Goal: Navigation & Orientation: Understand site structure

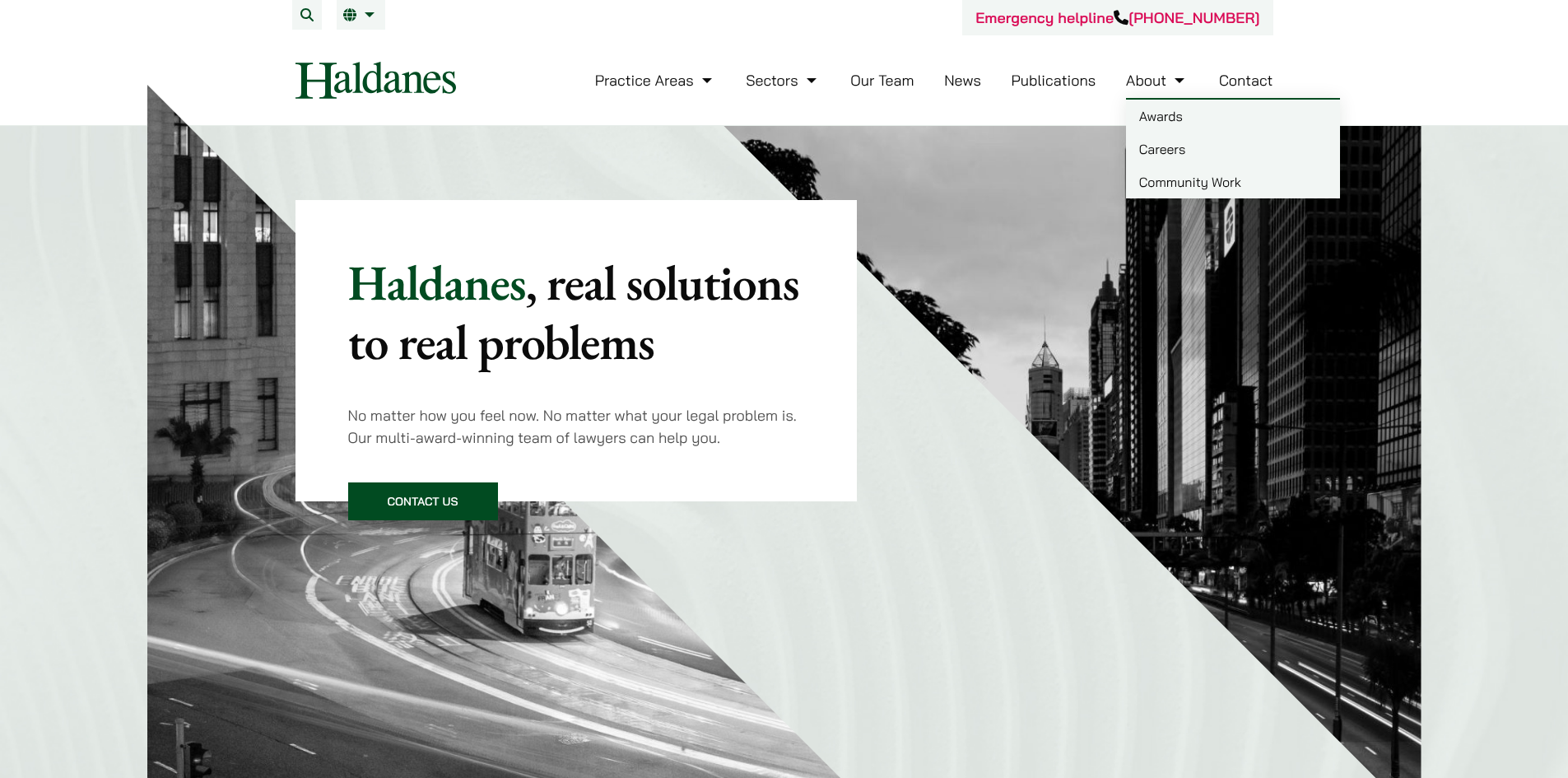
click at [1151, 84] on link "About" at bounding box center [1157, 80] width 62 height 19
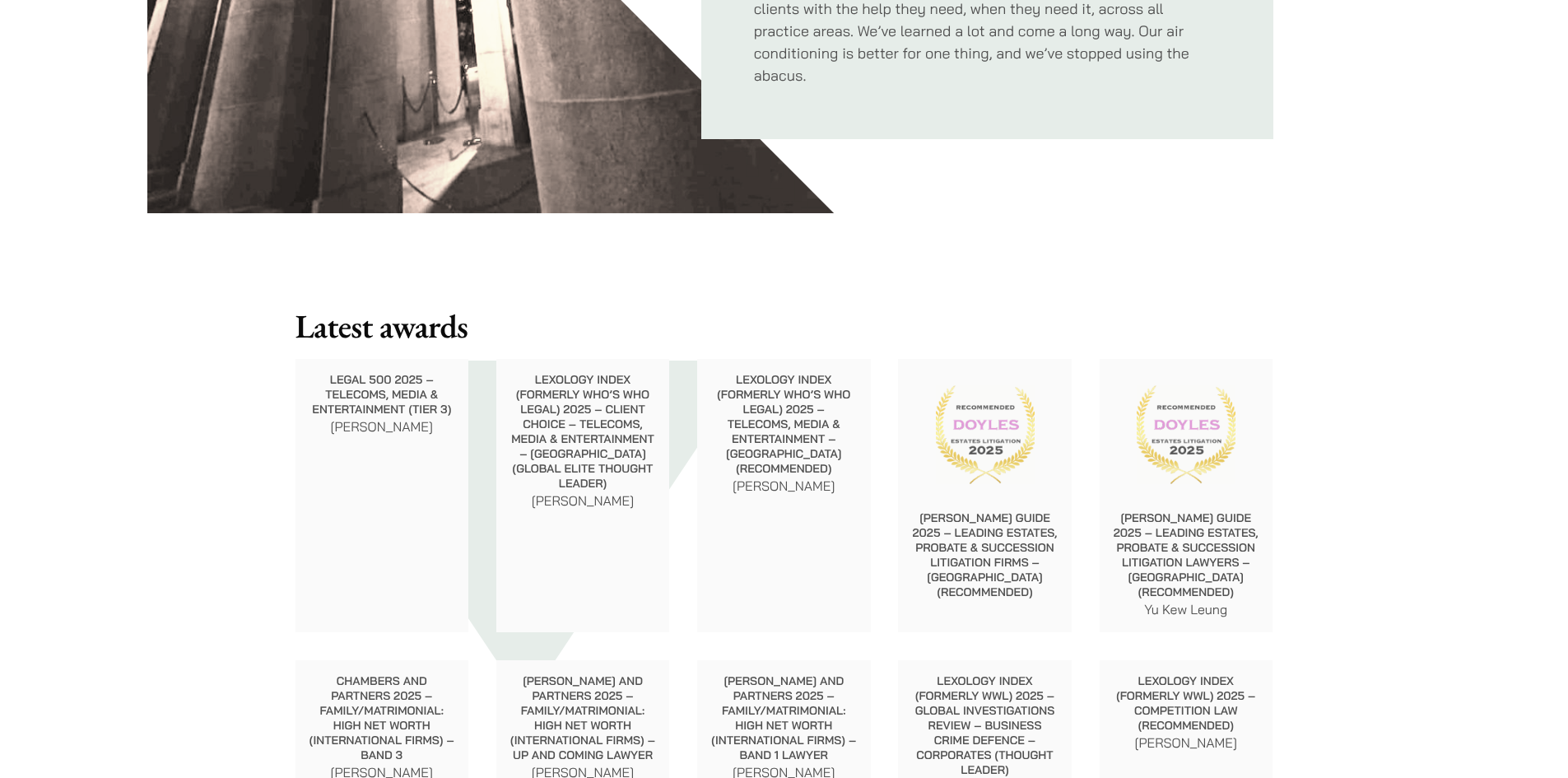
scroll to position [1482, 0]
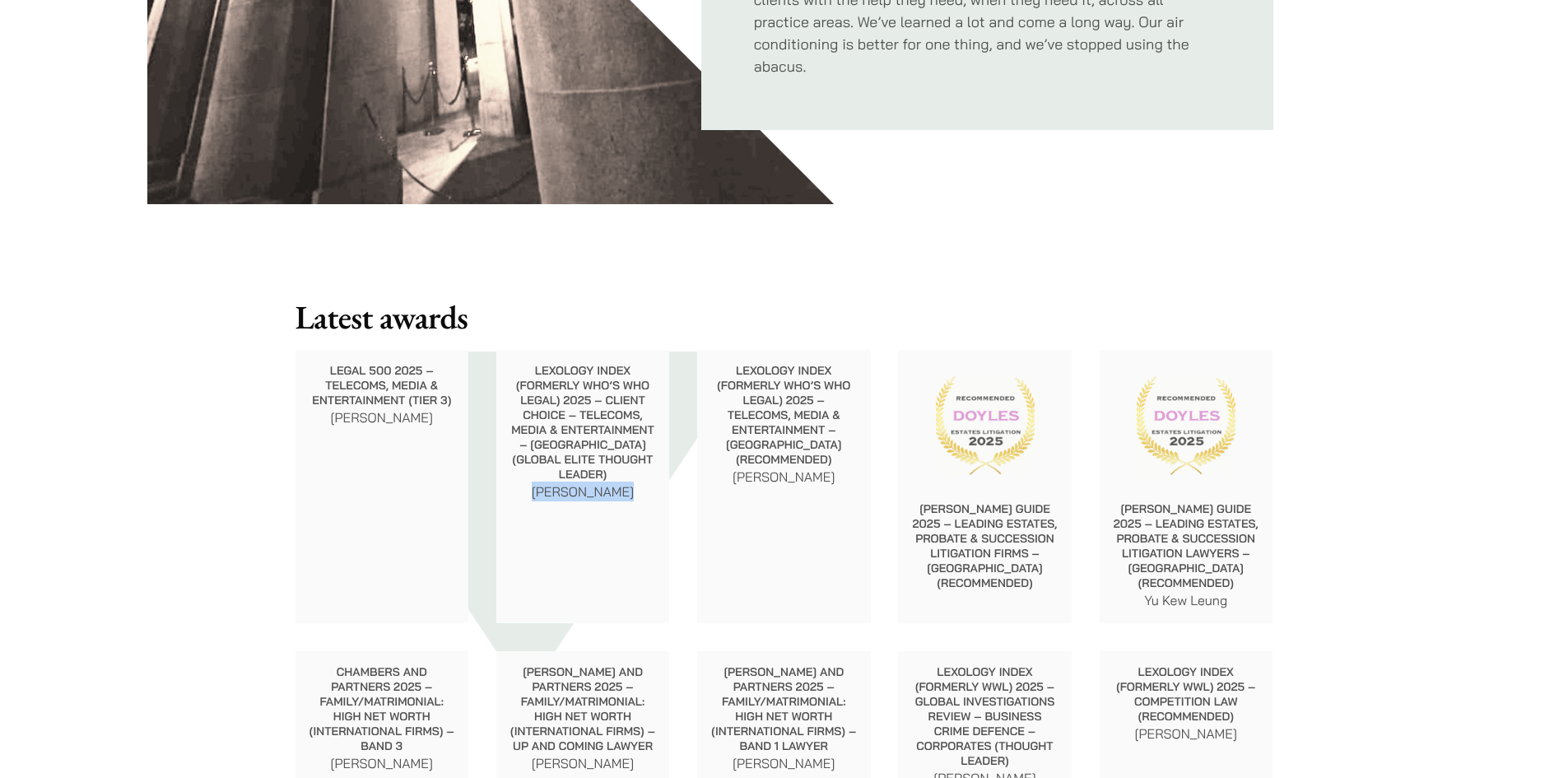
drag, startPoint x: 624, startPoint y: 477, endPoint x: 541, endPoint y: 470, distance: 83.3
click at [541, 481] on p "John McLellan" at bounding box center [583, 491] width 148 height 19
copy p "John McLellan"
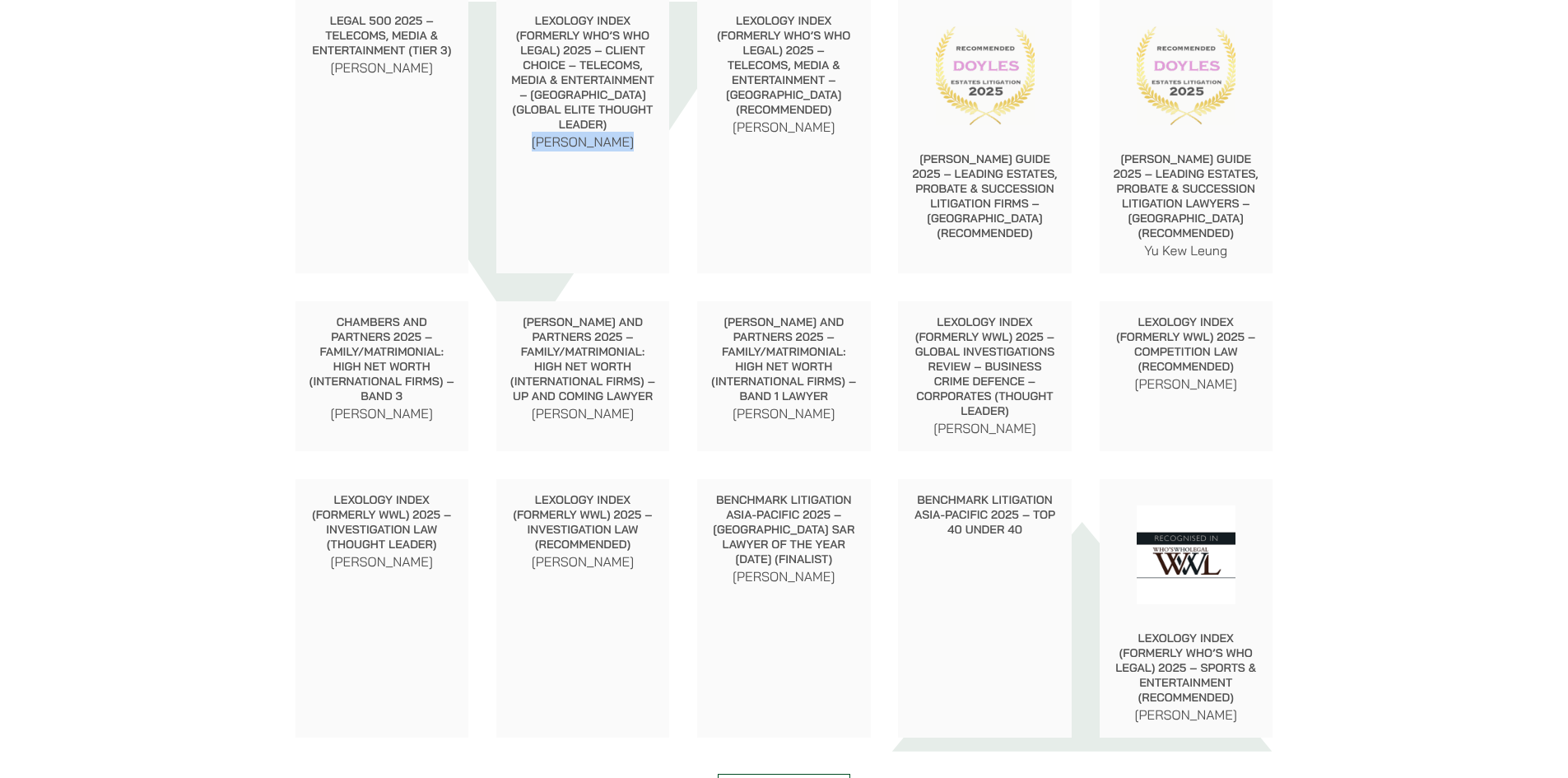
scroll to position [1893, 0]
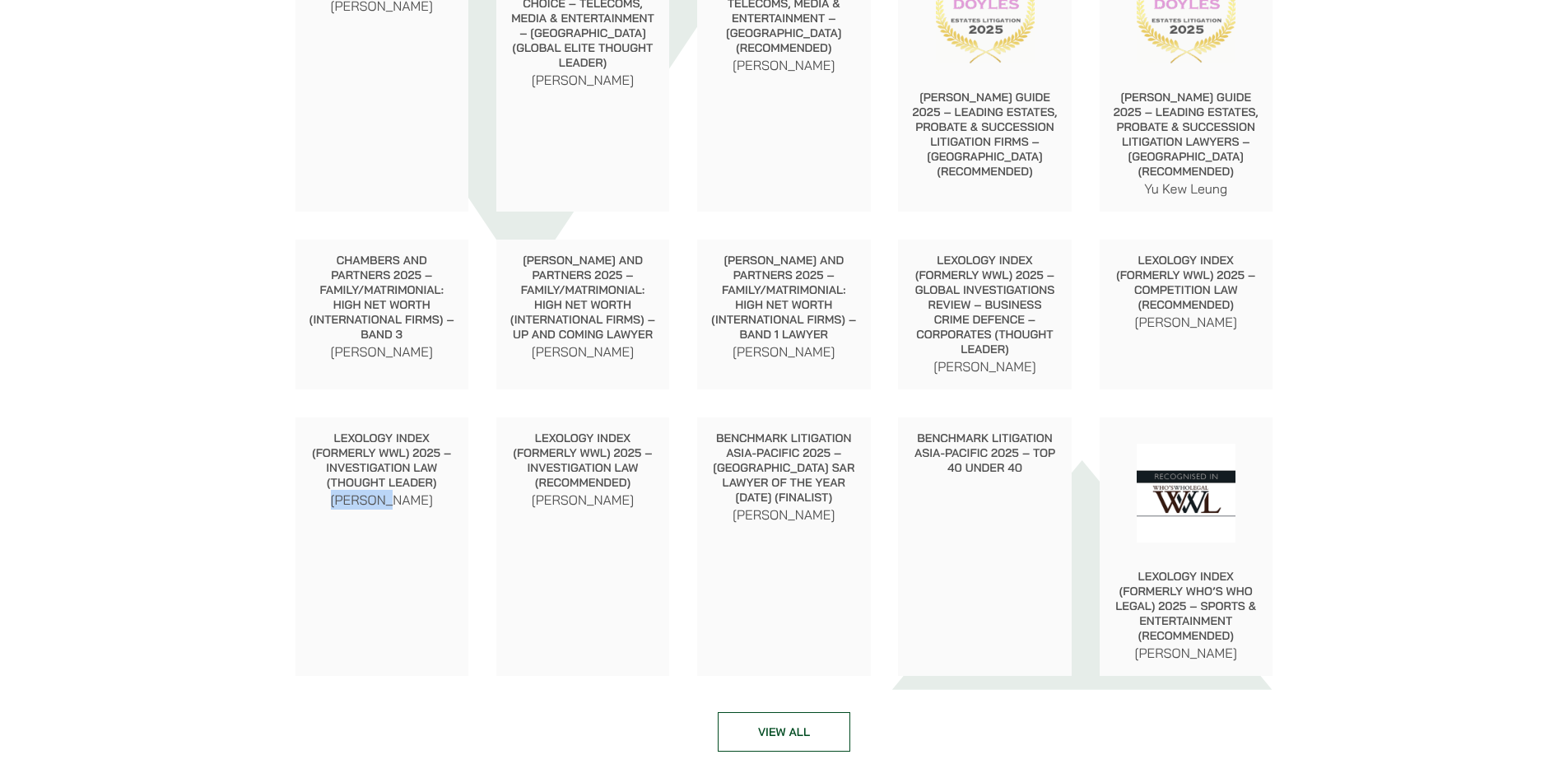
drag, startPoint x: 412, startPoint y: 504, endPoint x: 334, endPoint y: 498, distance: 78.2
click at [334, 498] on p "Felix Ng" at bounding box center [382, 499] width 148 height 19
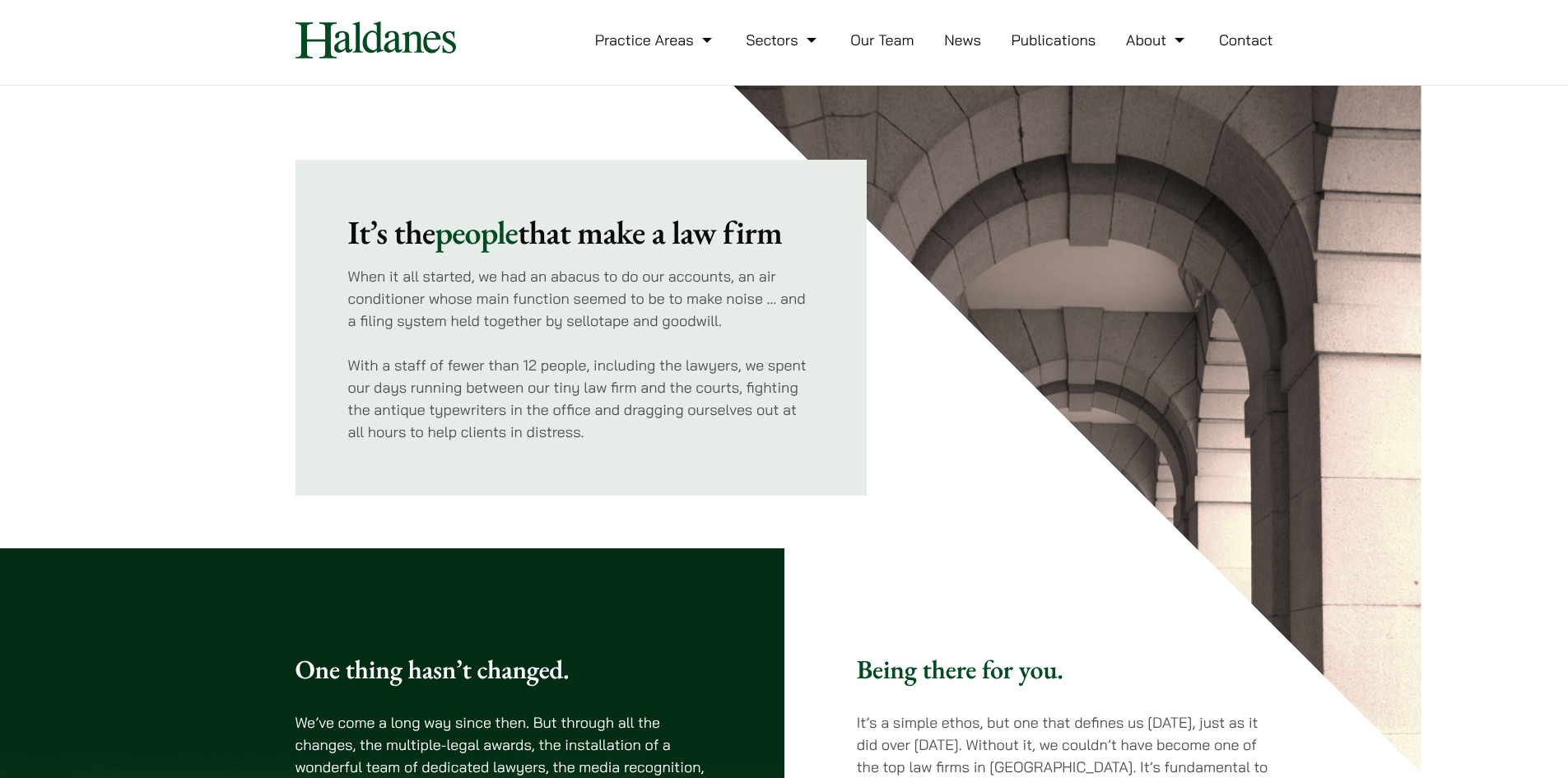
scroll to position [0, 0]
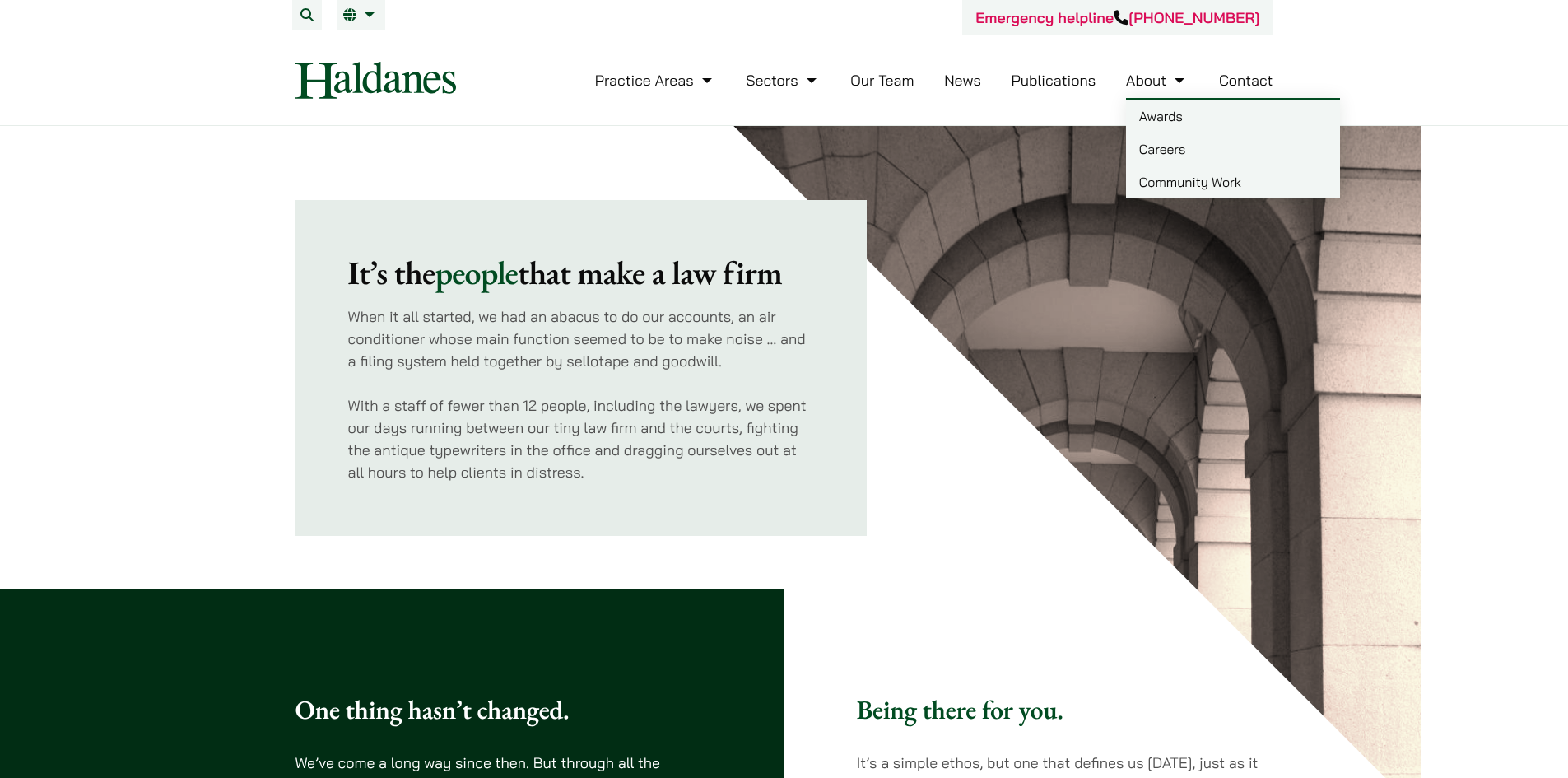
click at [1152, 154] on link "Careers" at bounding box center [1233, 148] width 214 height 33
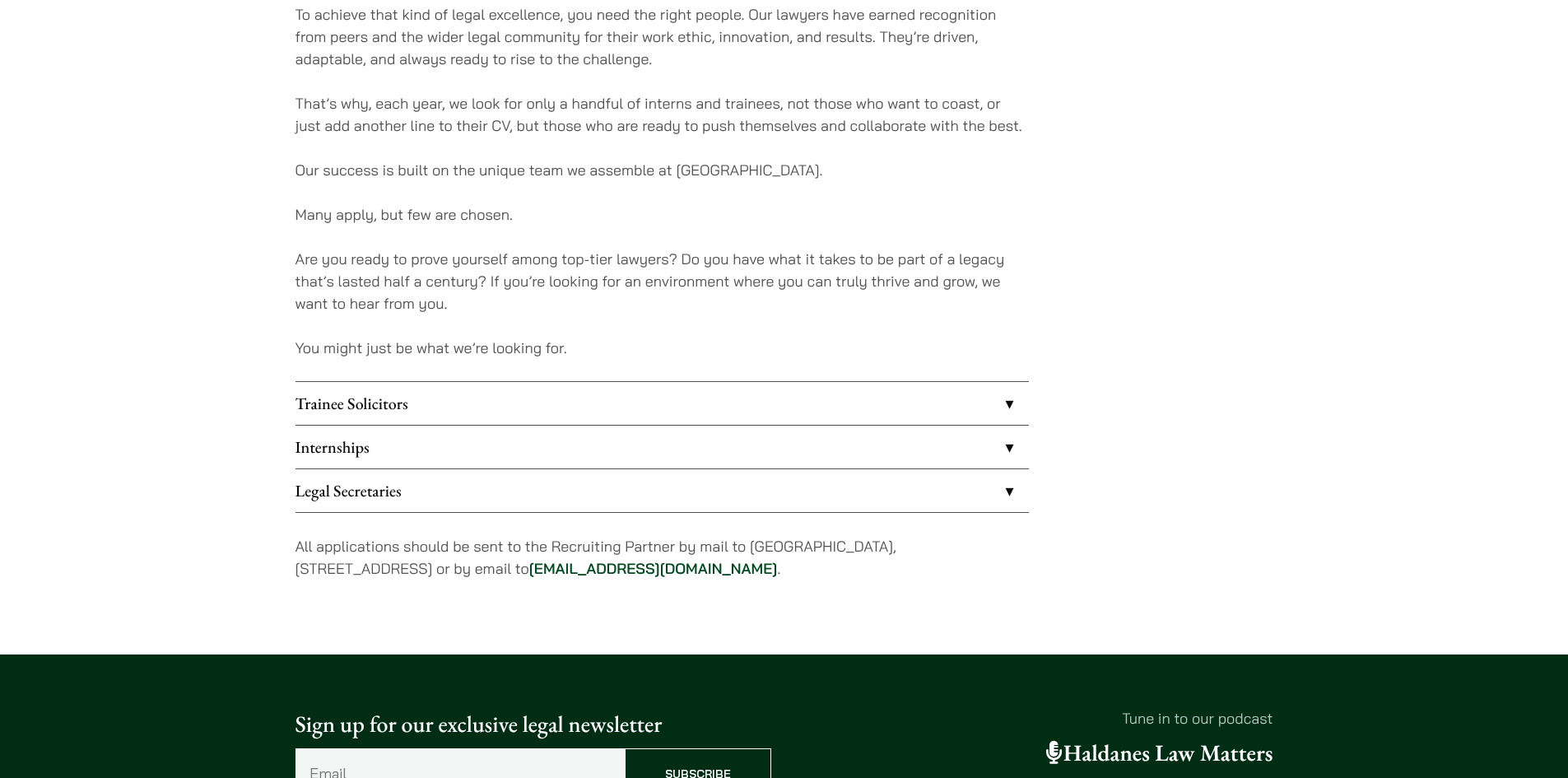
scroll to position [988, 0]
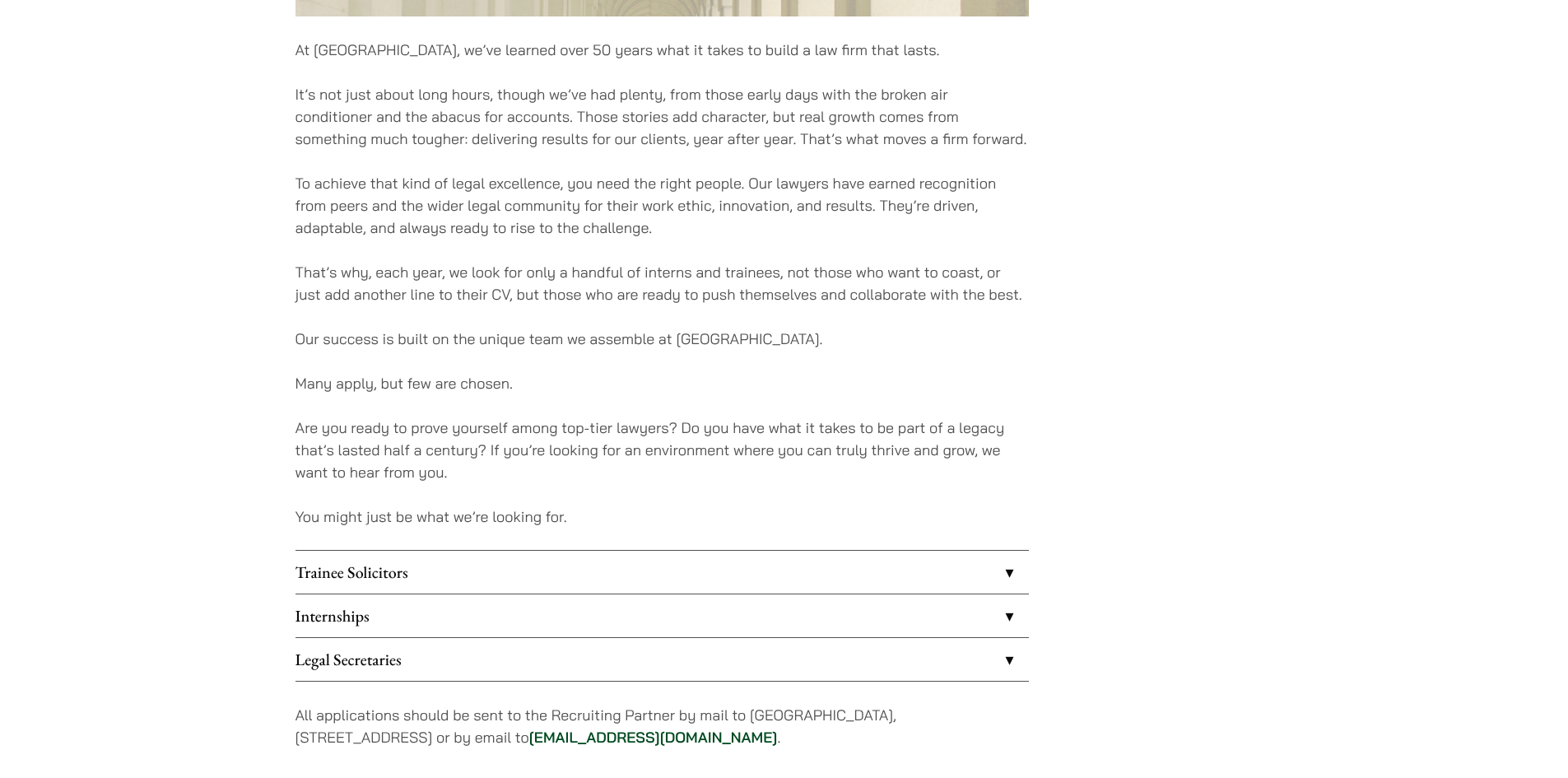
click at [760, 658] on link "Legal Secretaries" at bounding box center [663, 659] width 733 height 43
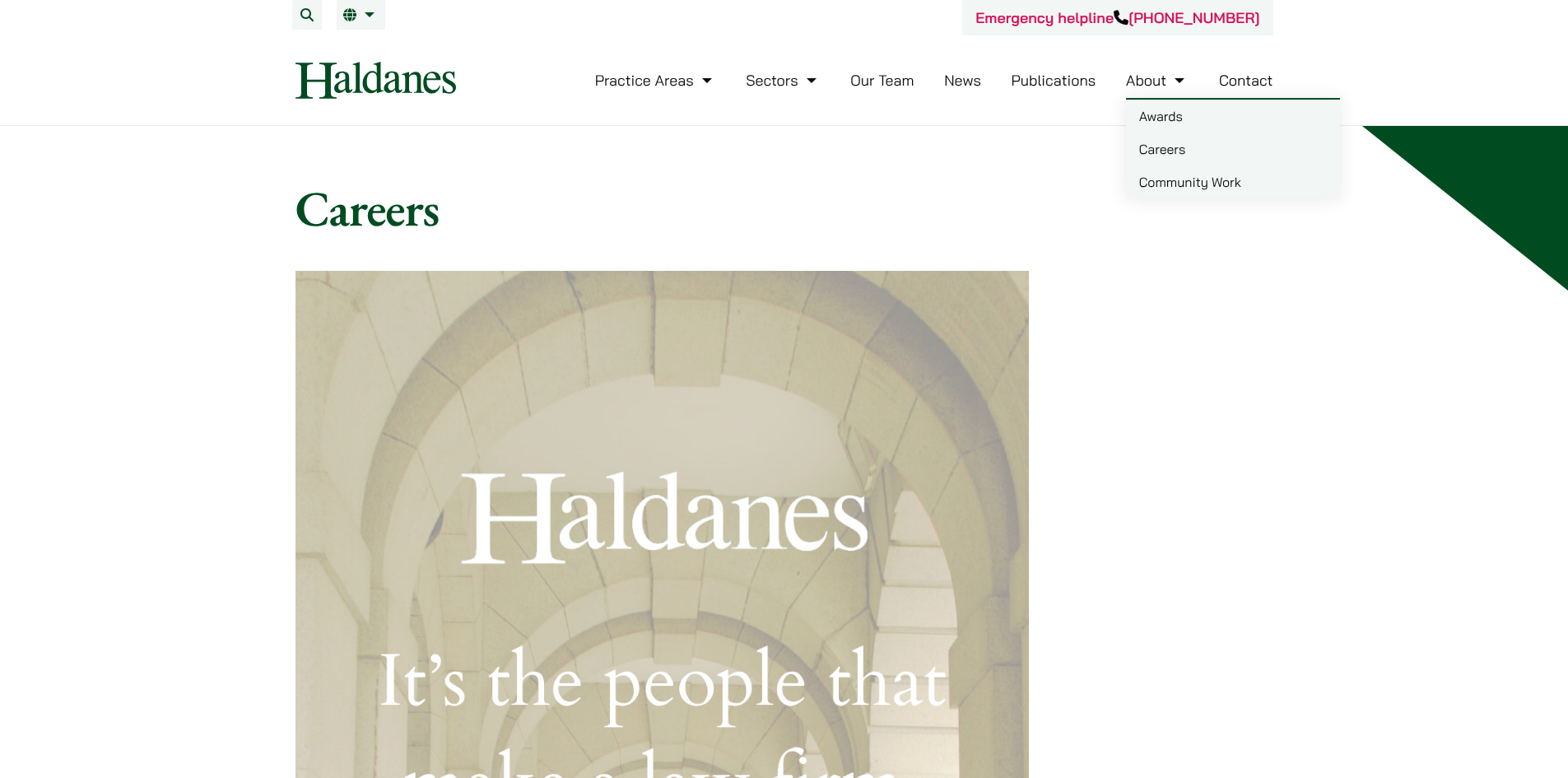
click at [1173, 182] on link "Community Work" at bounding box center [1233, 181] width 214 height 33
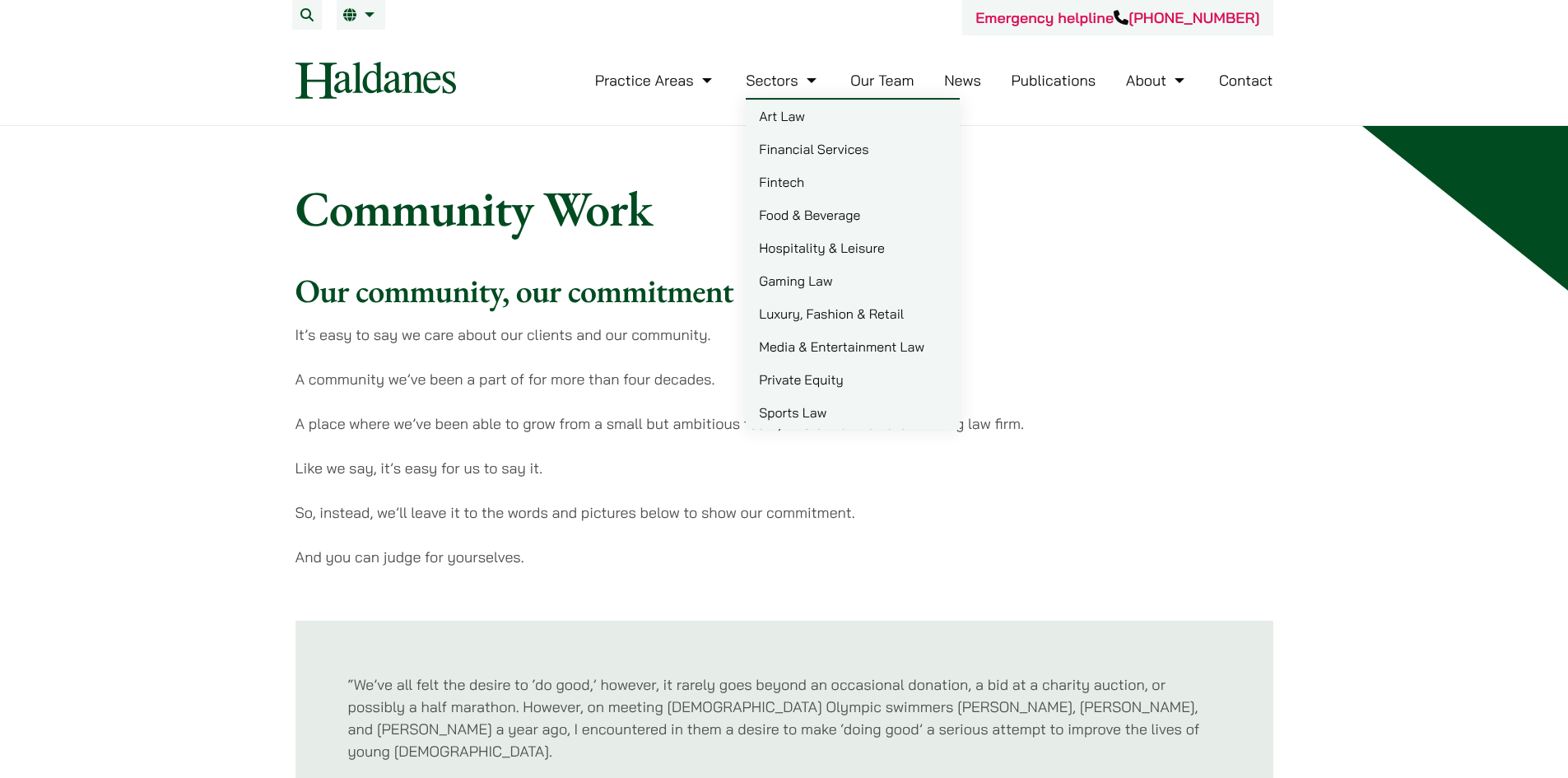
click at [777, 110] on link "Art Law" at bounding box center [853, 115] width 214 height 33
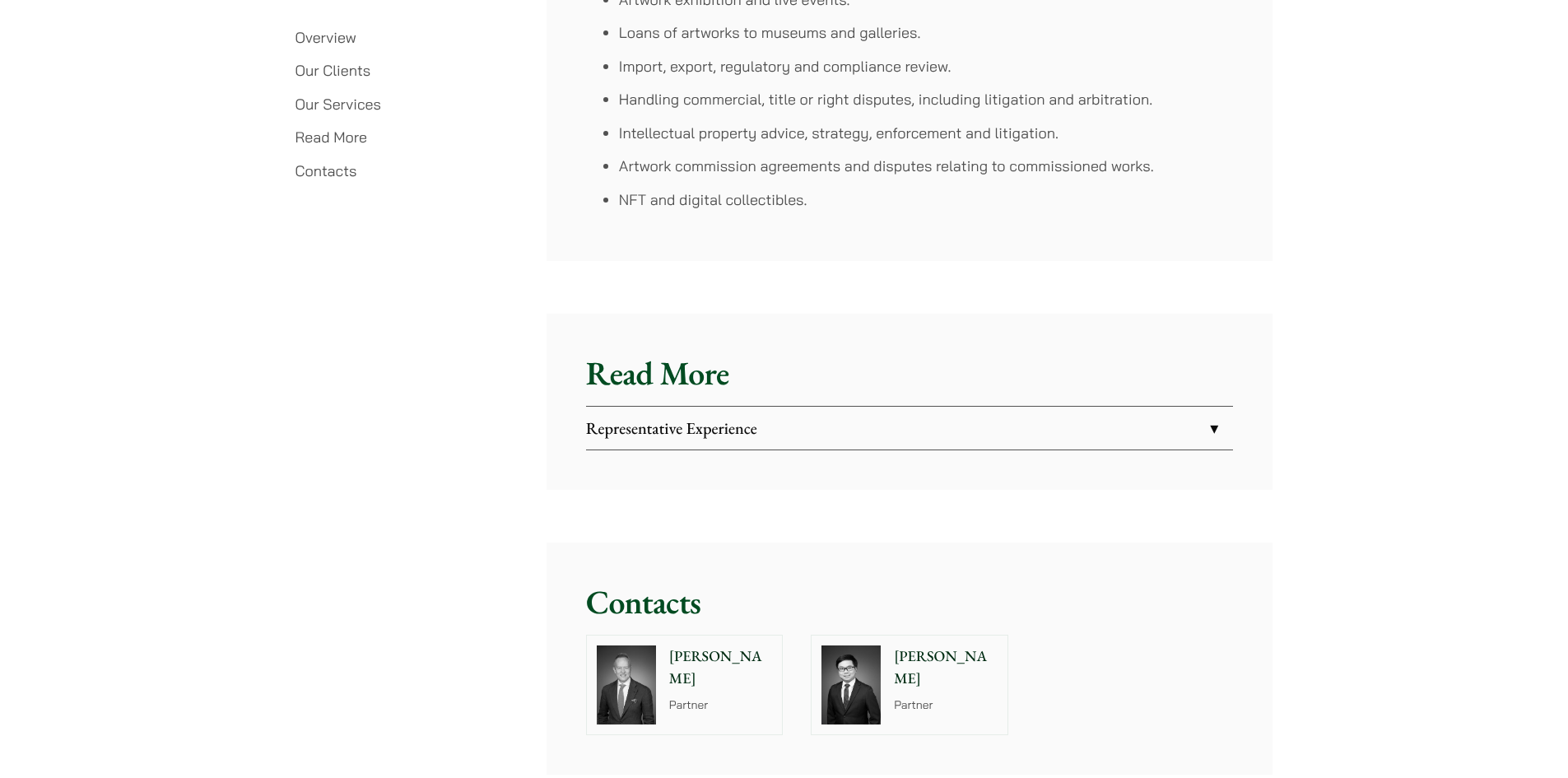
scroll to position [3705, 0]
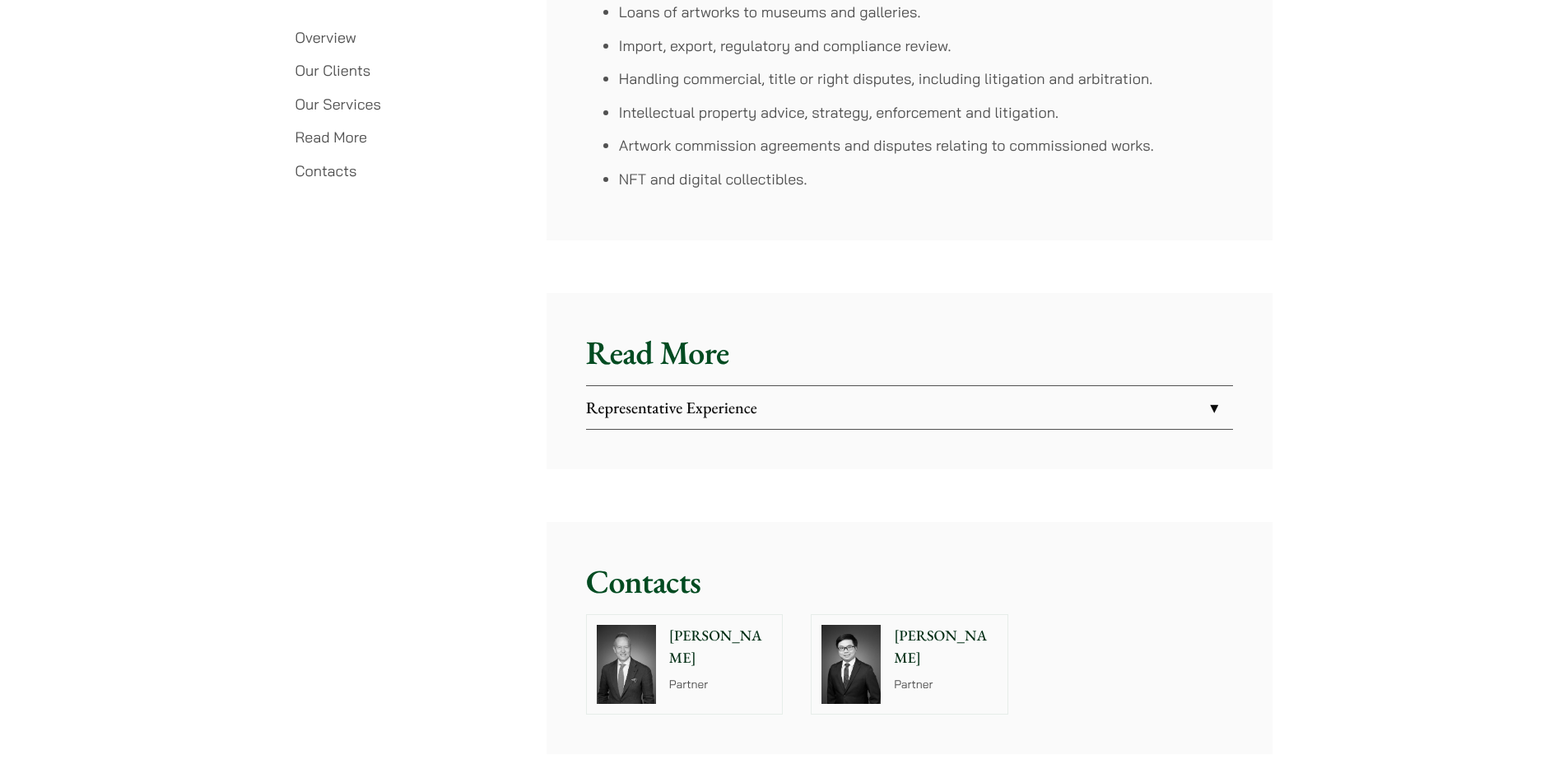
click at [755, 386] on link "Representative Experience" at bounding box center [910, 407] width 647 height 43
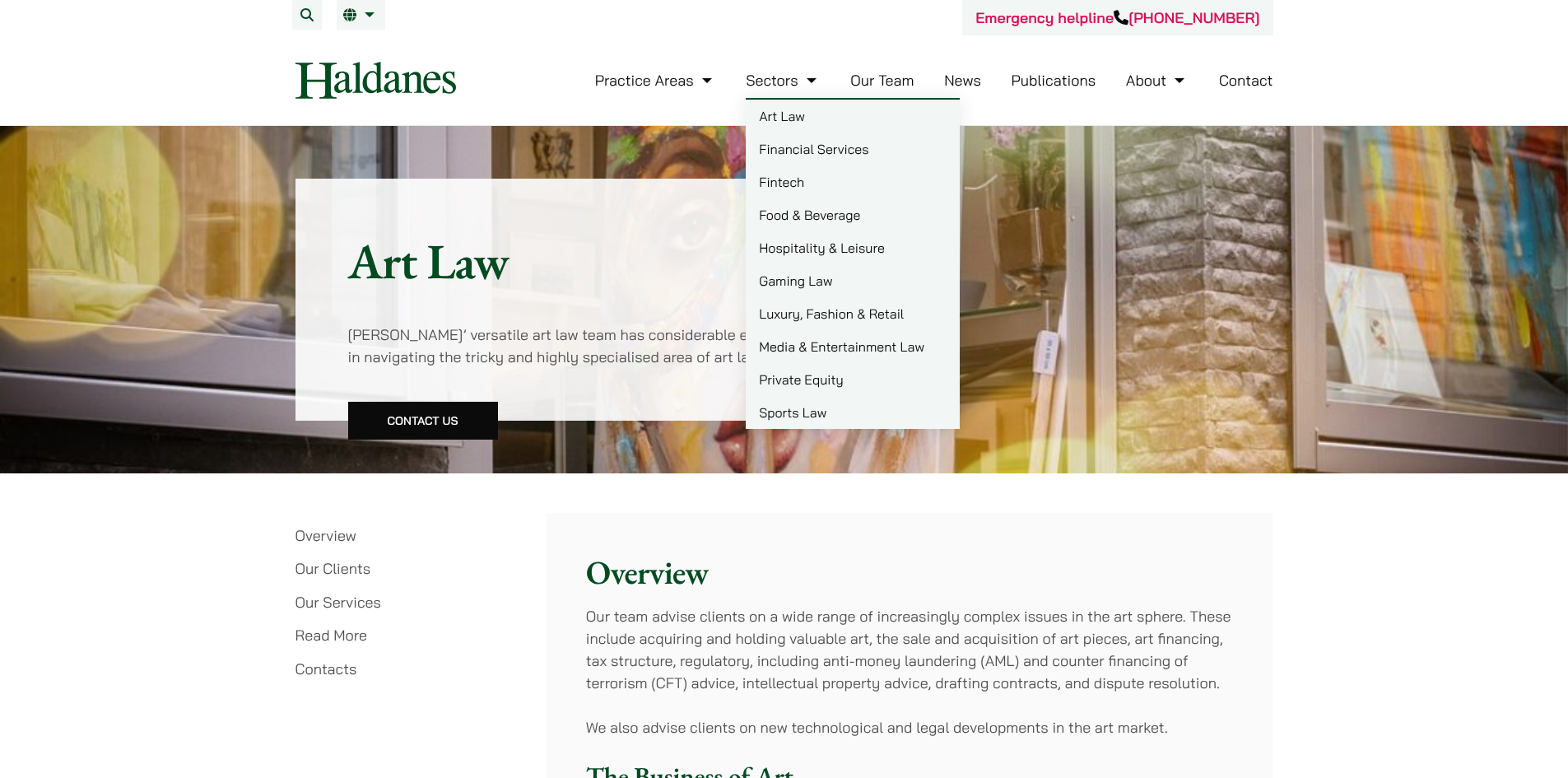
click at [821, 314] on link "Luxury, Fashion & Retail" at bounding box center [853, 314] width 214 height 33
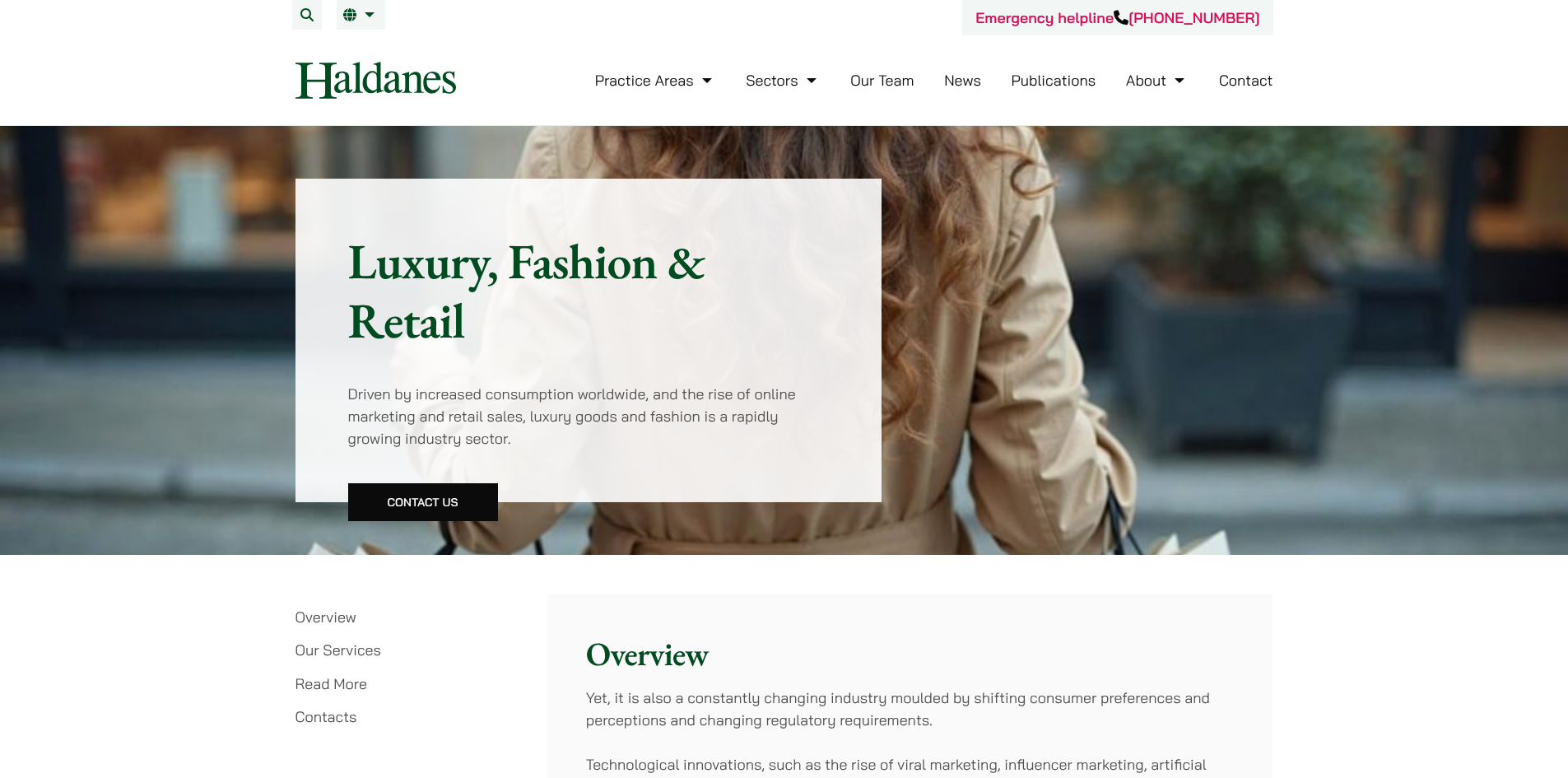
click at [886, 87] on link "Our Team" at bounding box center [882, 80] width 63 height 19
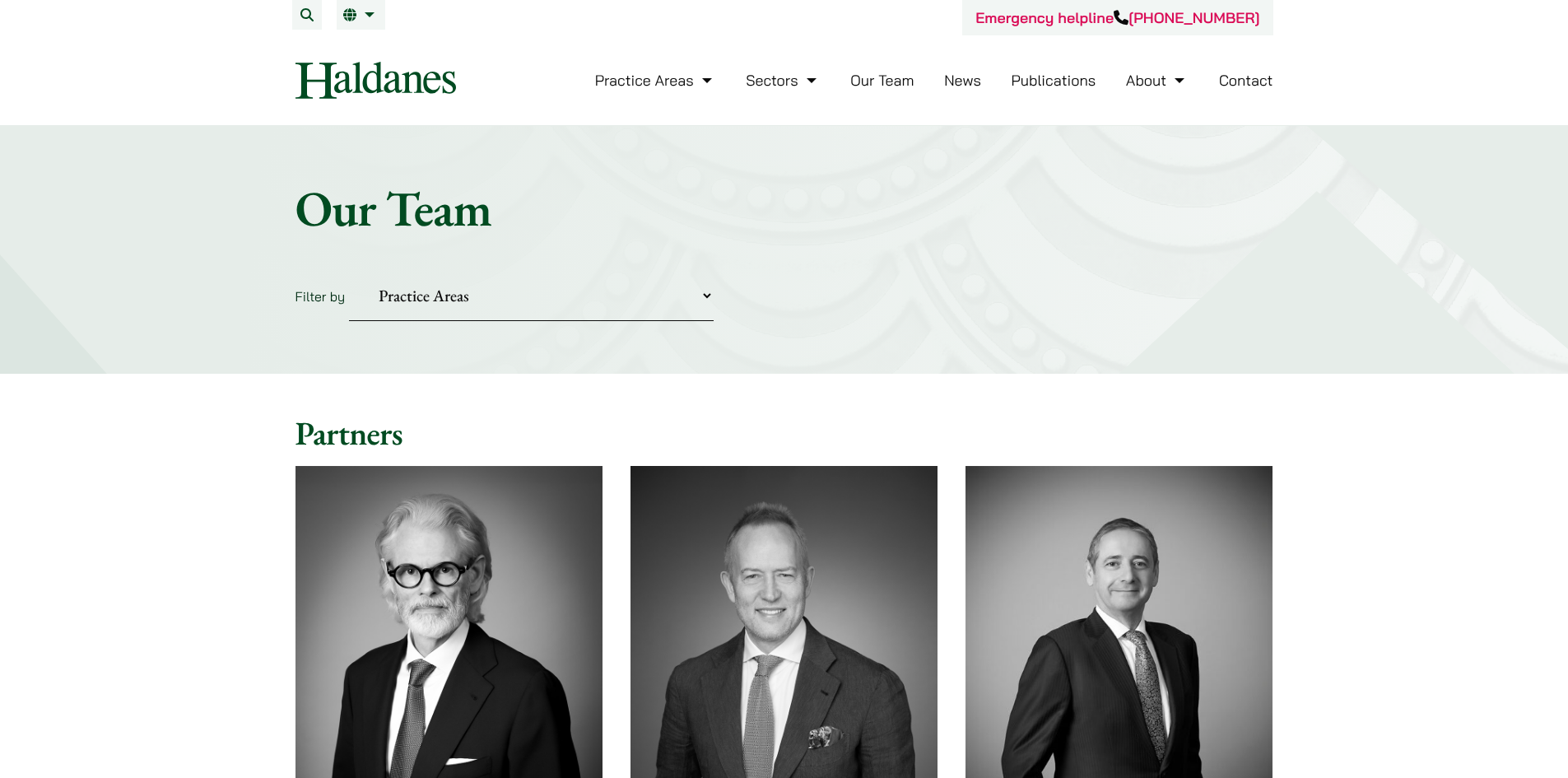
click at [905, 82] on link "Our Team" at bounding box center [882, 80] width 63 height 19
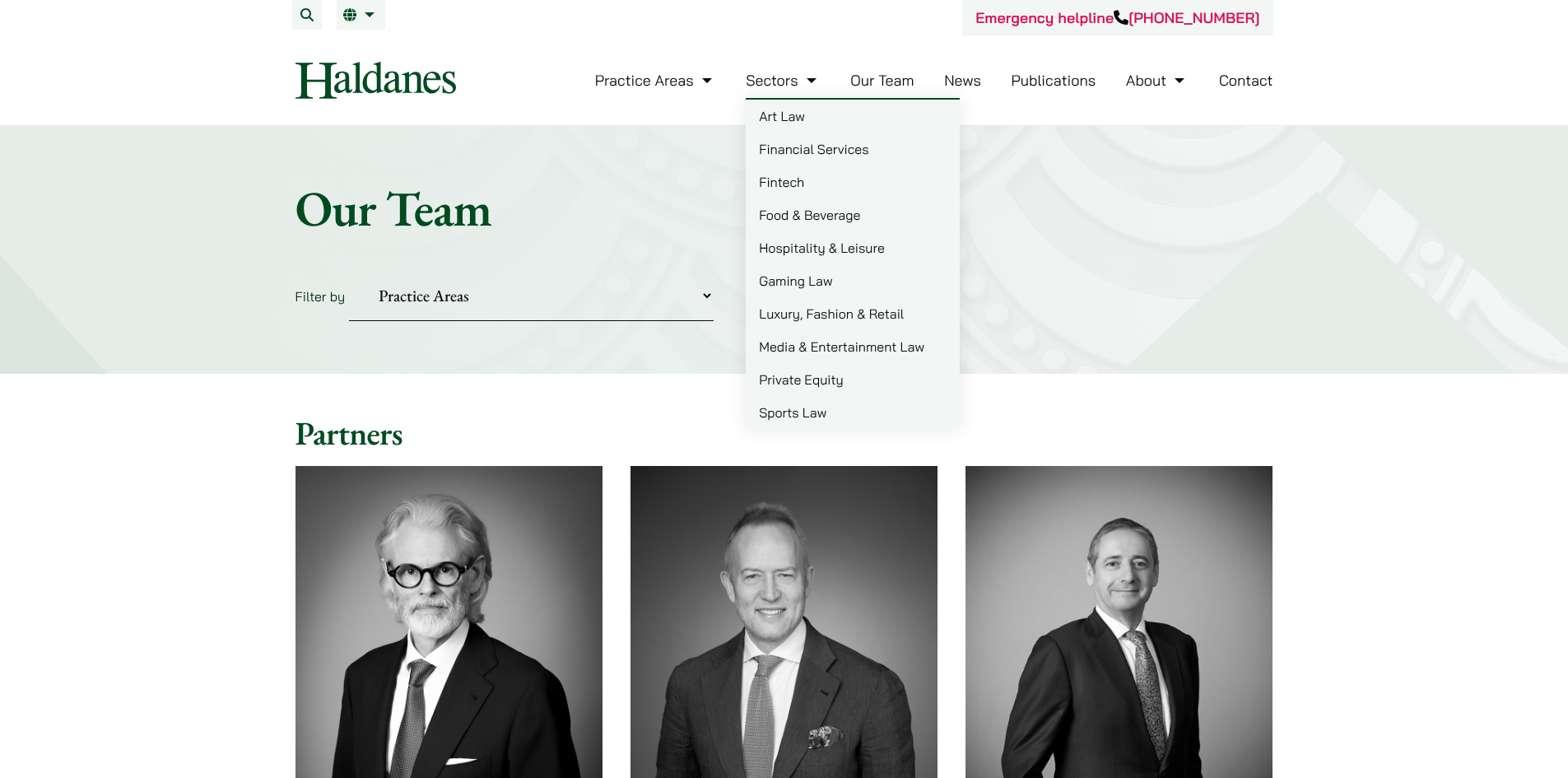
click at [787, 79] on link "Sectors" at bounding box center [783, 80] width 74 height 19
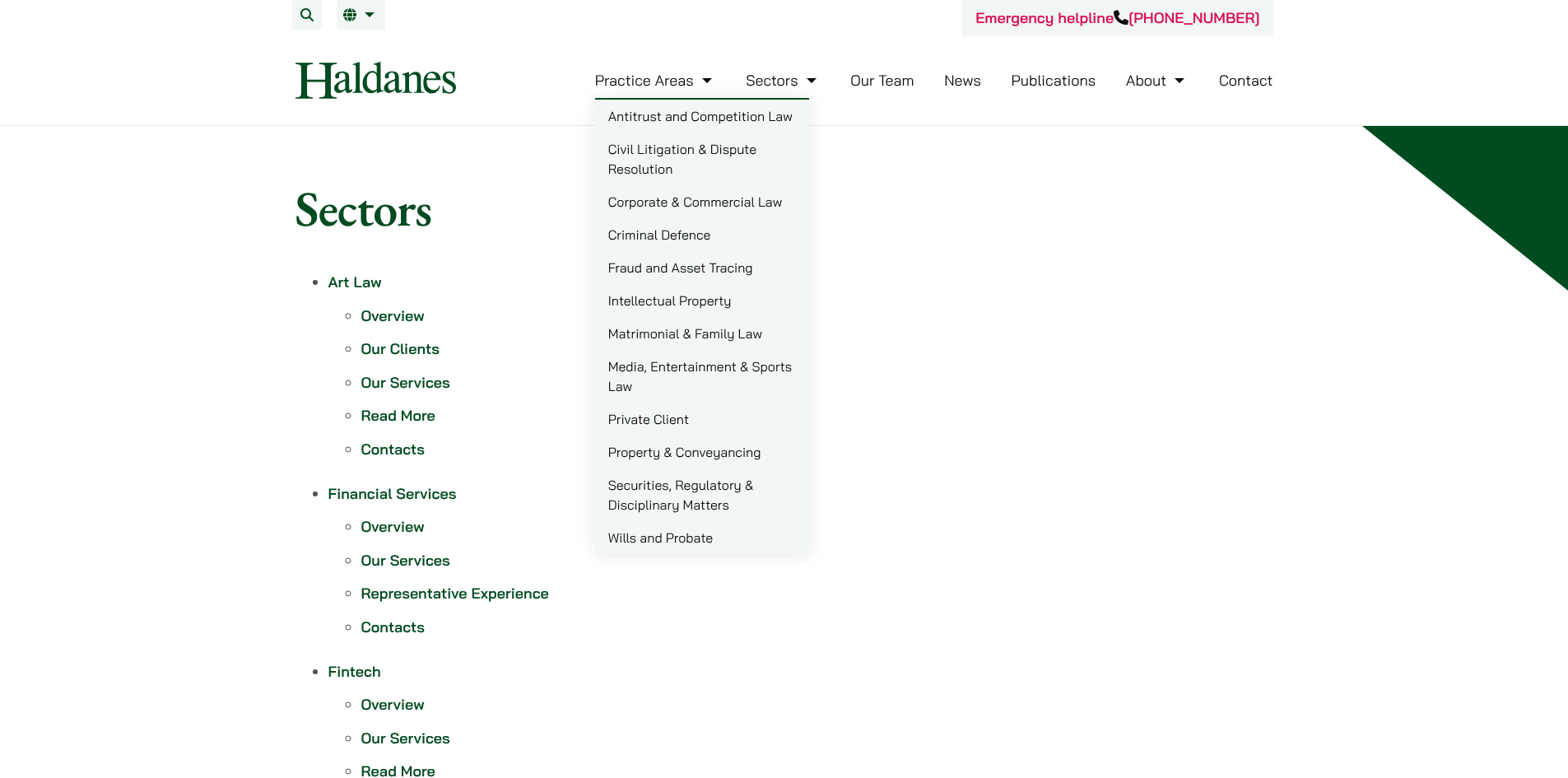
click at [649, 79] on link "Practice Areas" at bounding box center [656, 80] width 121 height 19
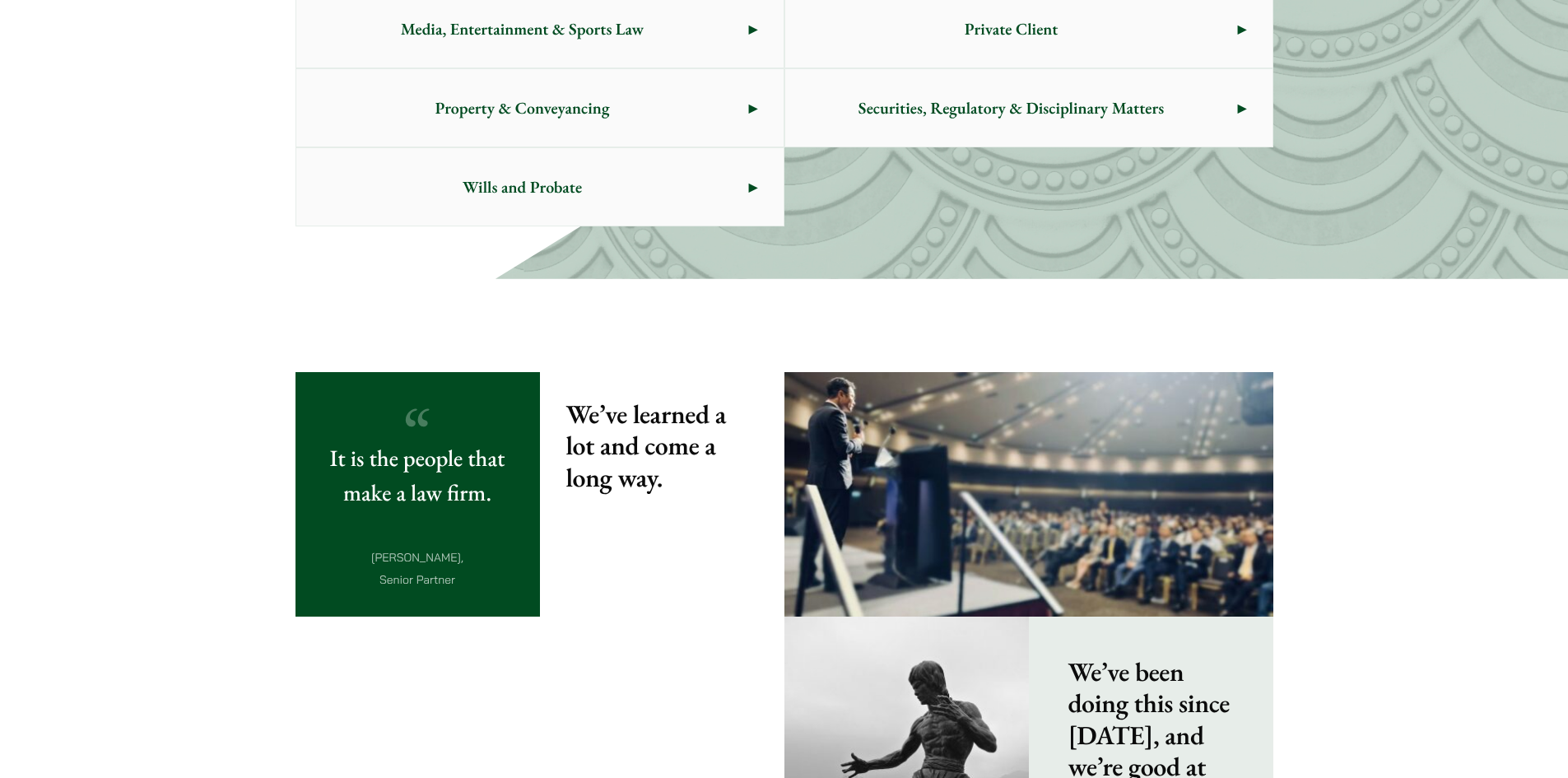
scroll to position [762, 0]
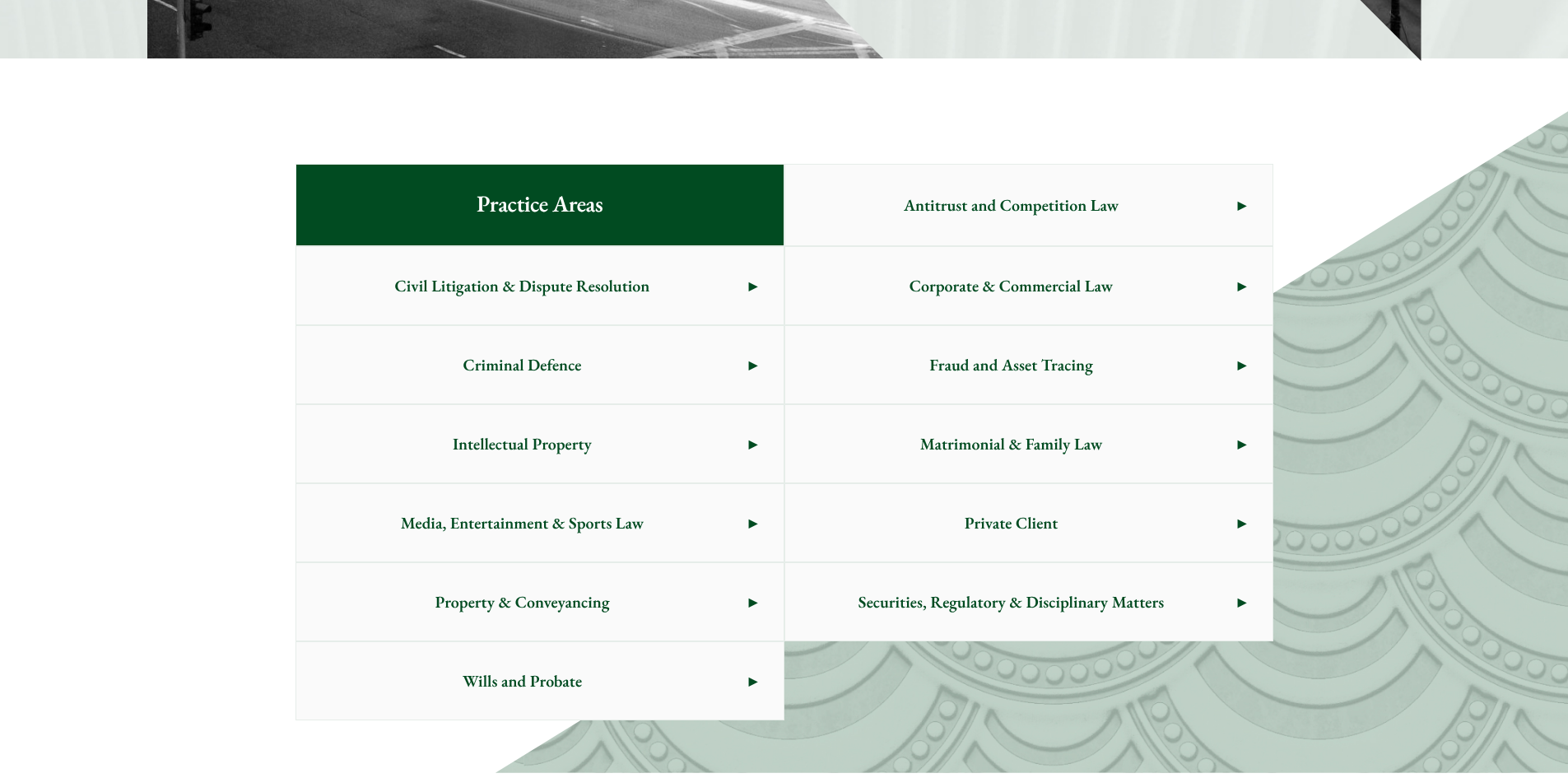
click at [672, 674] on span "Wills and Probate" at bounding box center [523, 681] width 453 height 78
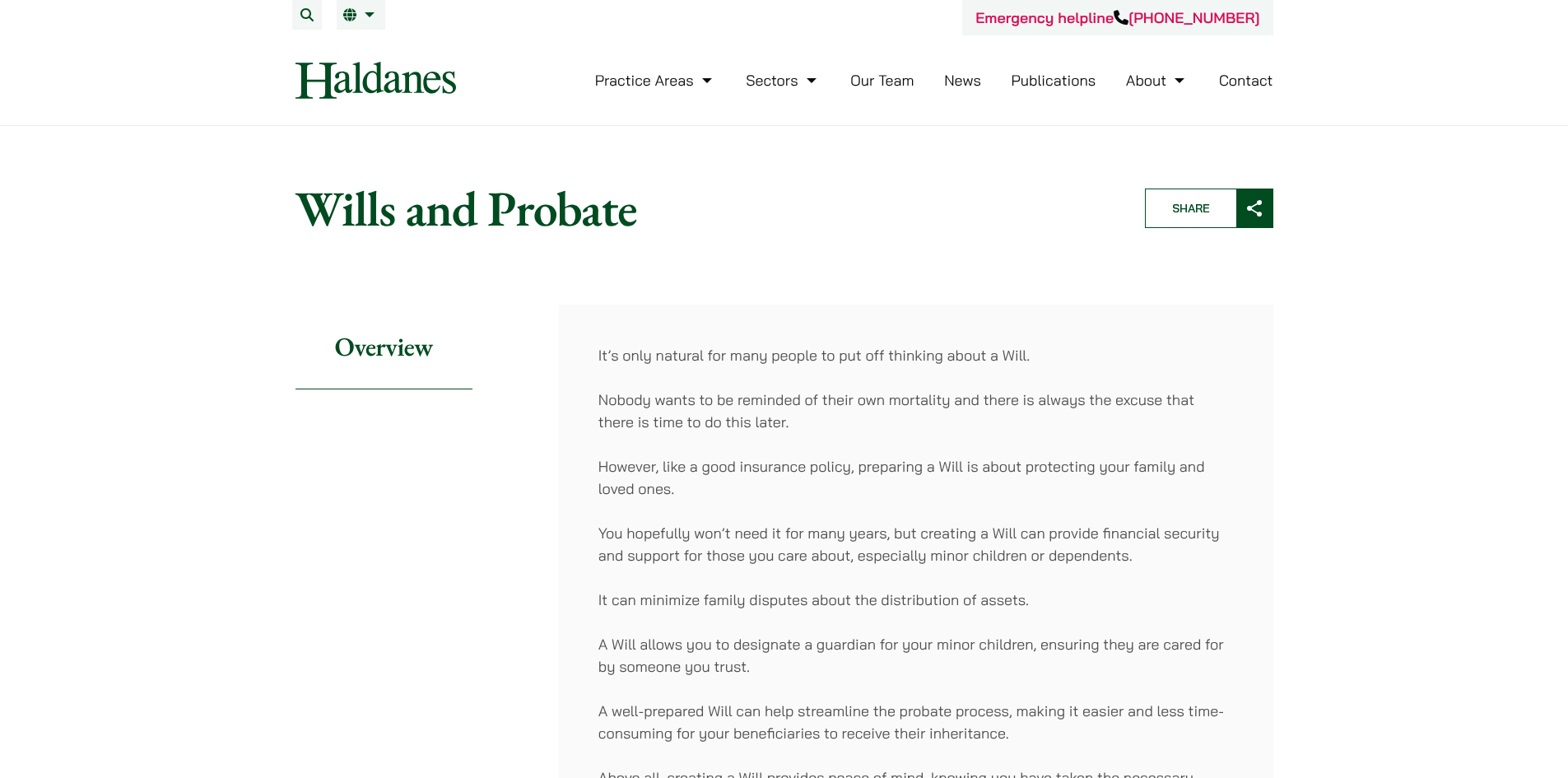
click at [959, 77] on link "News" at bounding box center [963, 80] width 37 height 19
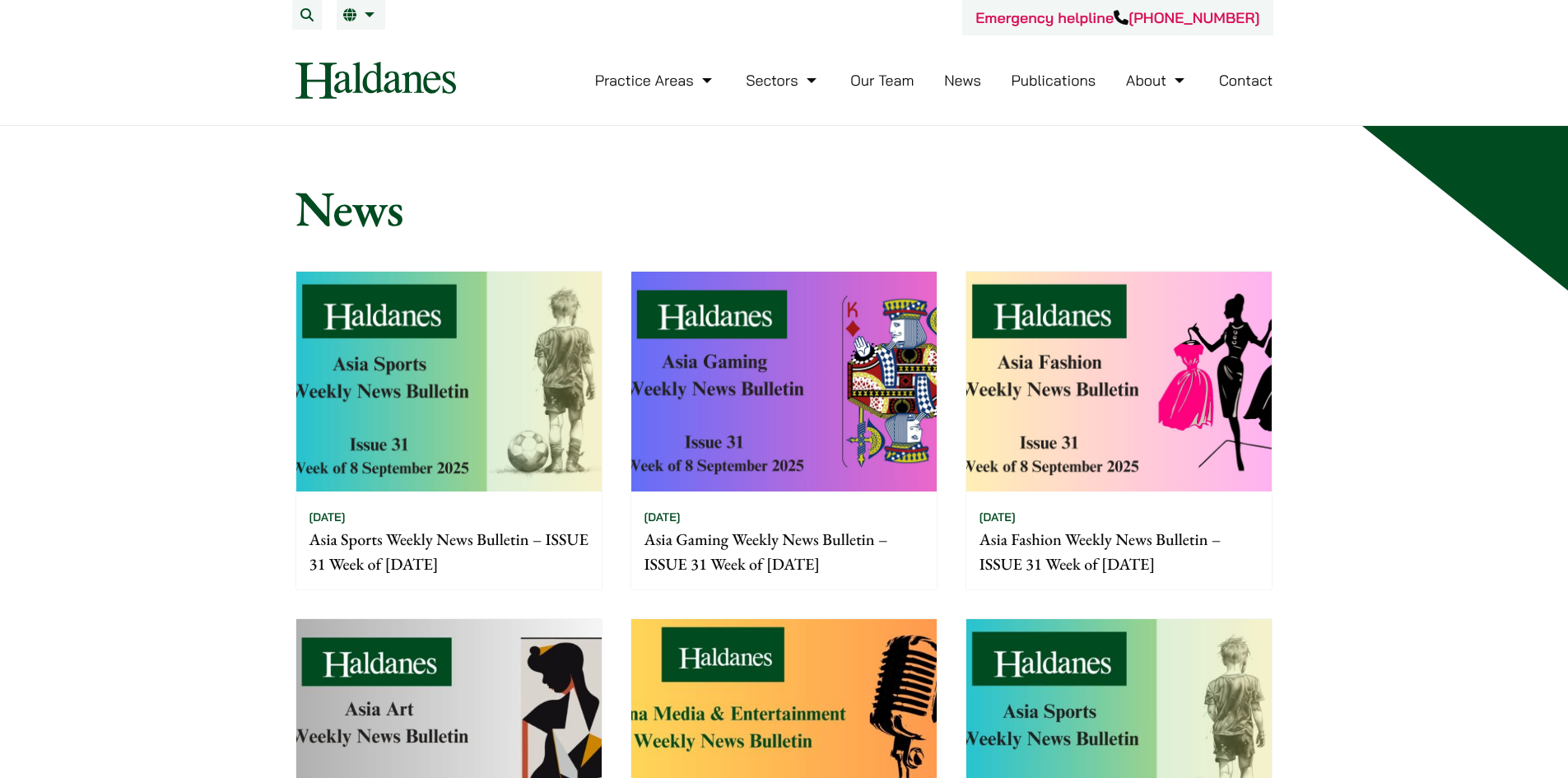
click at [1082, 551] on p "Asia Fashion Weekly News Bulletin – ISSUE 31 Week of 8 September 2025" at bounding box center [1119, 551] width 279 height 50
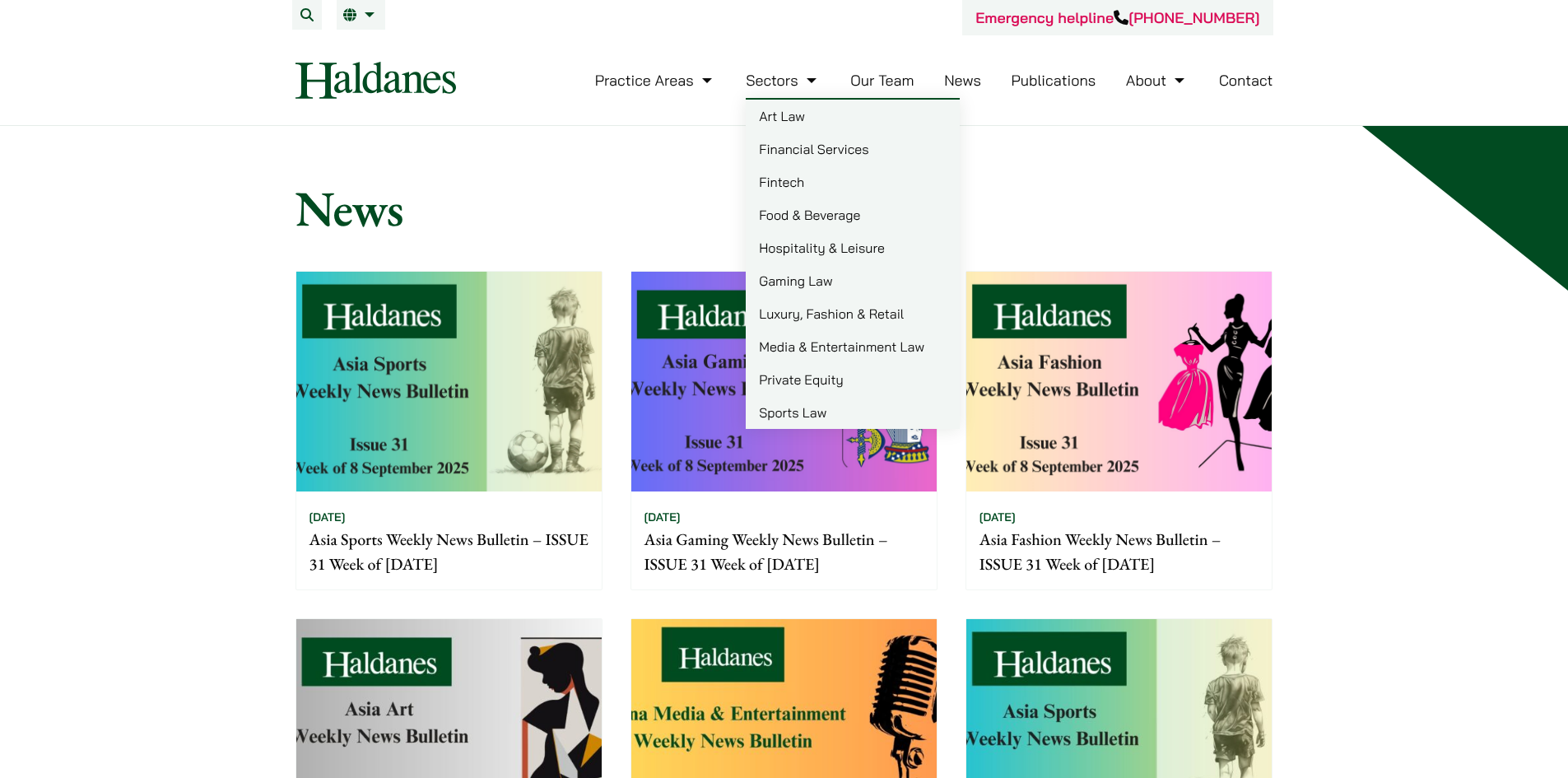
click at [775, 277] on link "Gaming Law" at bounding box center [853, 280] width 214 height 33
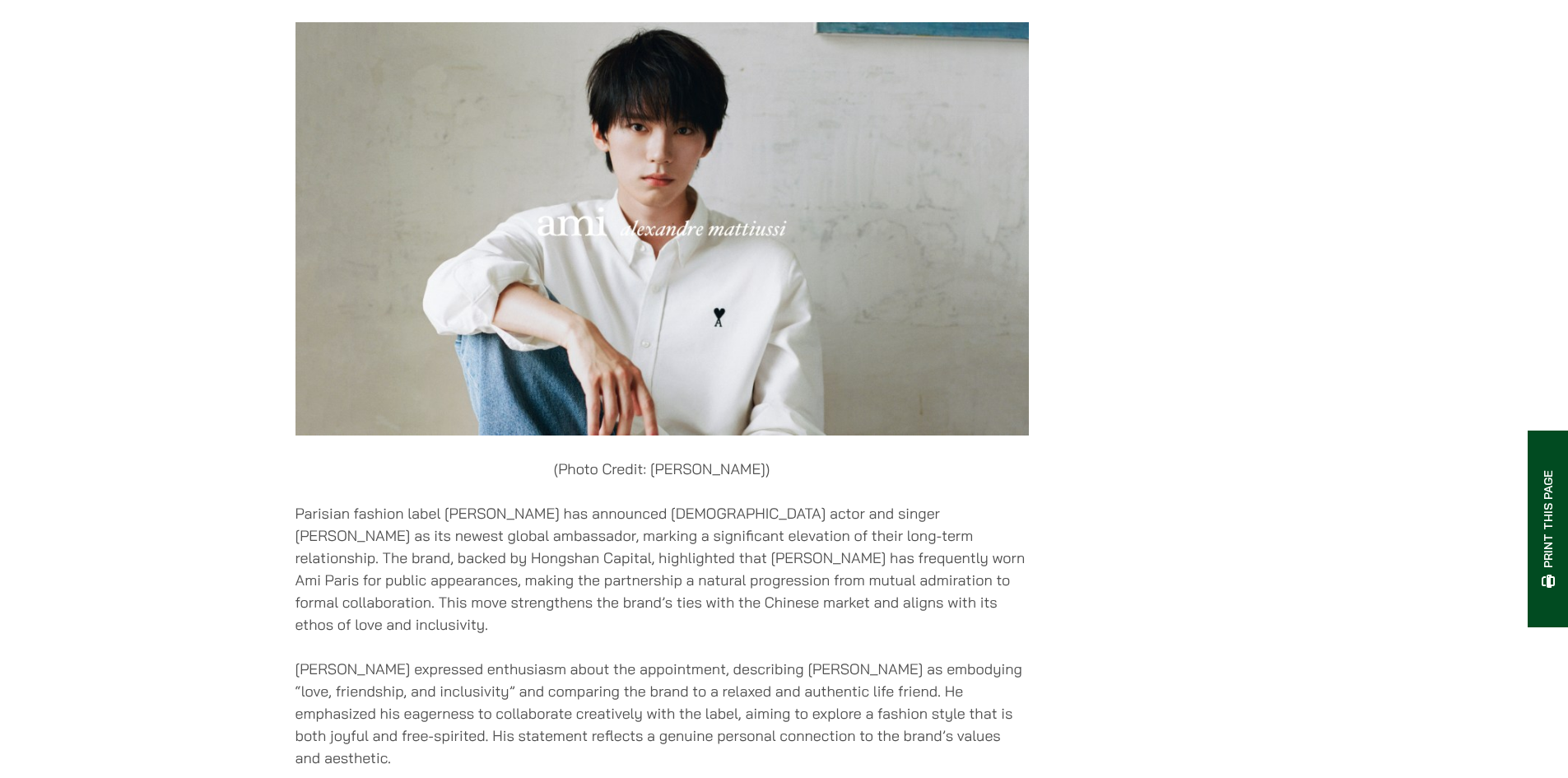
scroll to position [3292, 0]
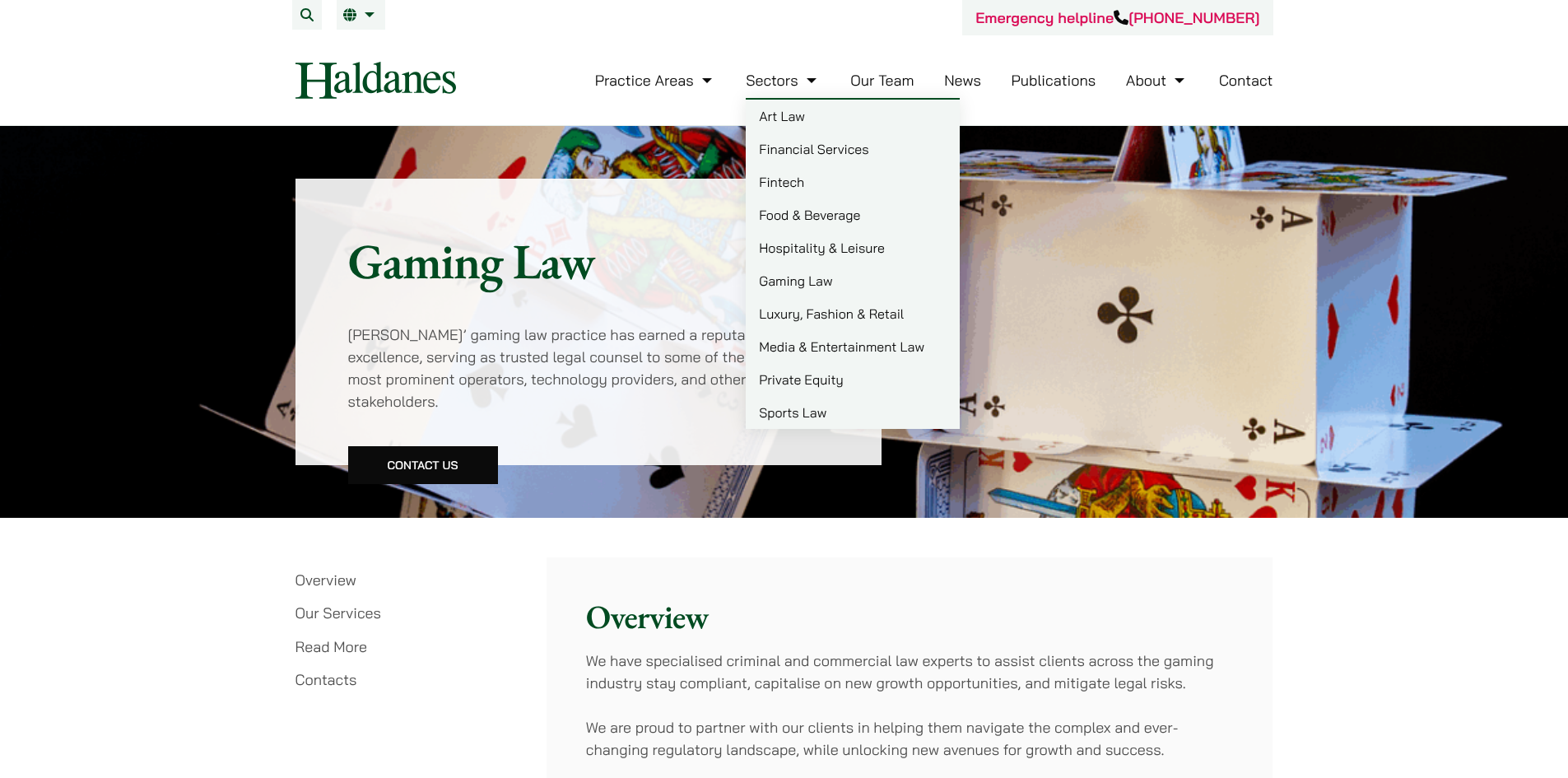
click at [828, 217] on link "Food & Beverage" at bounding box center [853, 214] width 214 height 33
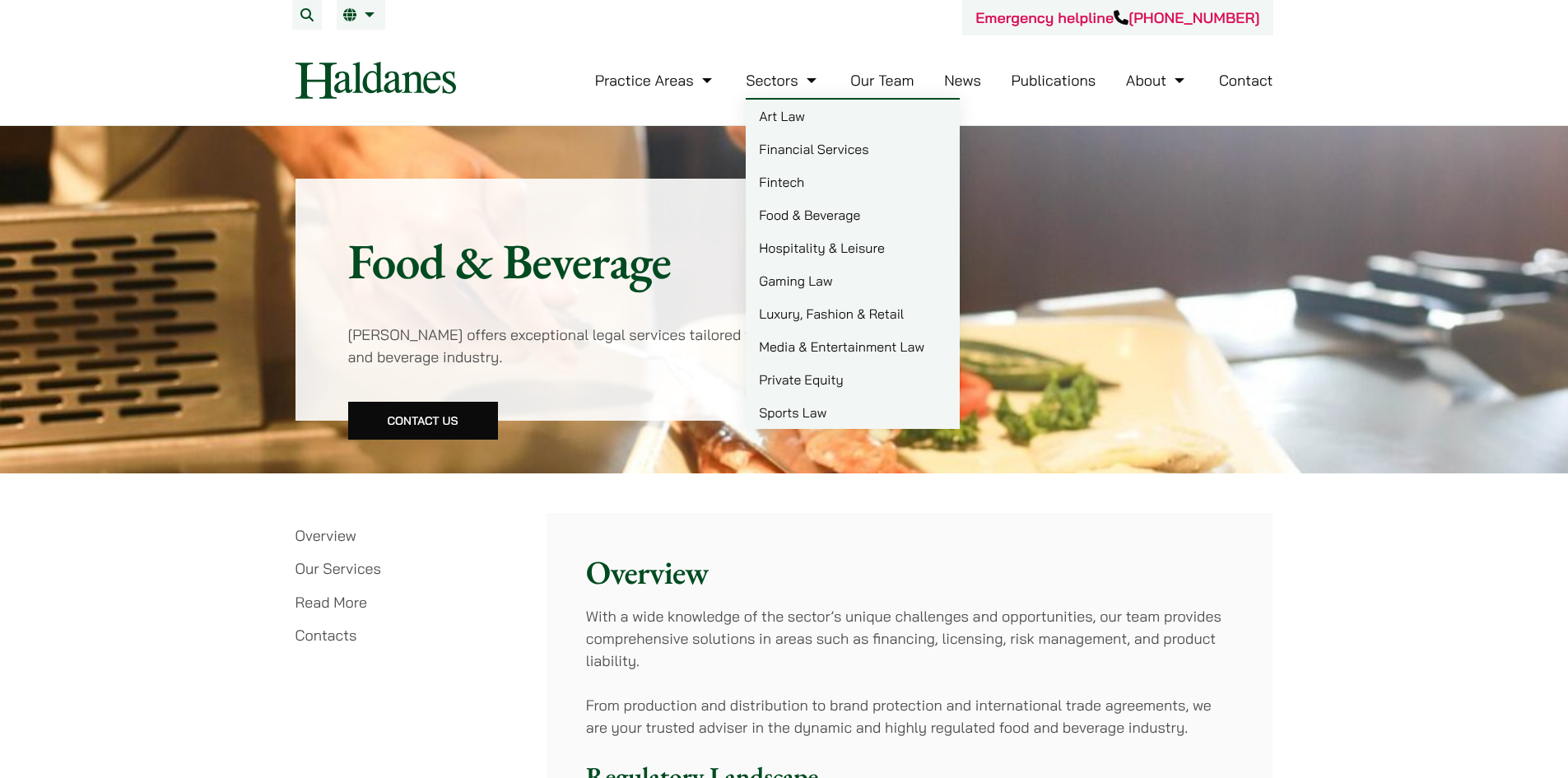
click at [785, 156] on link "Financial Services" at bounding box center [853, 148] width 214 height 33
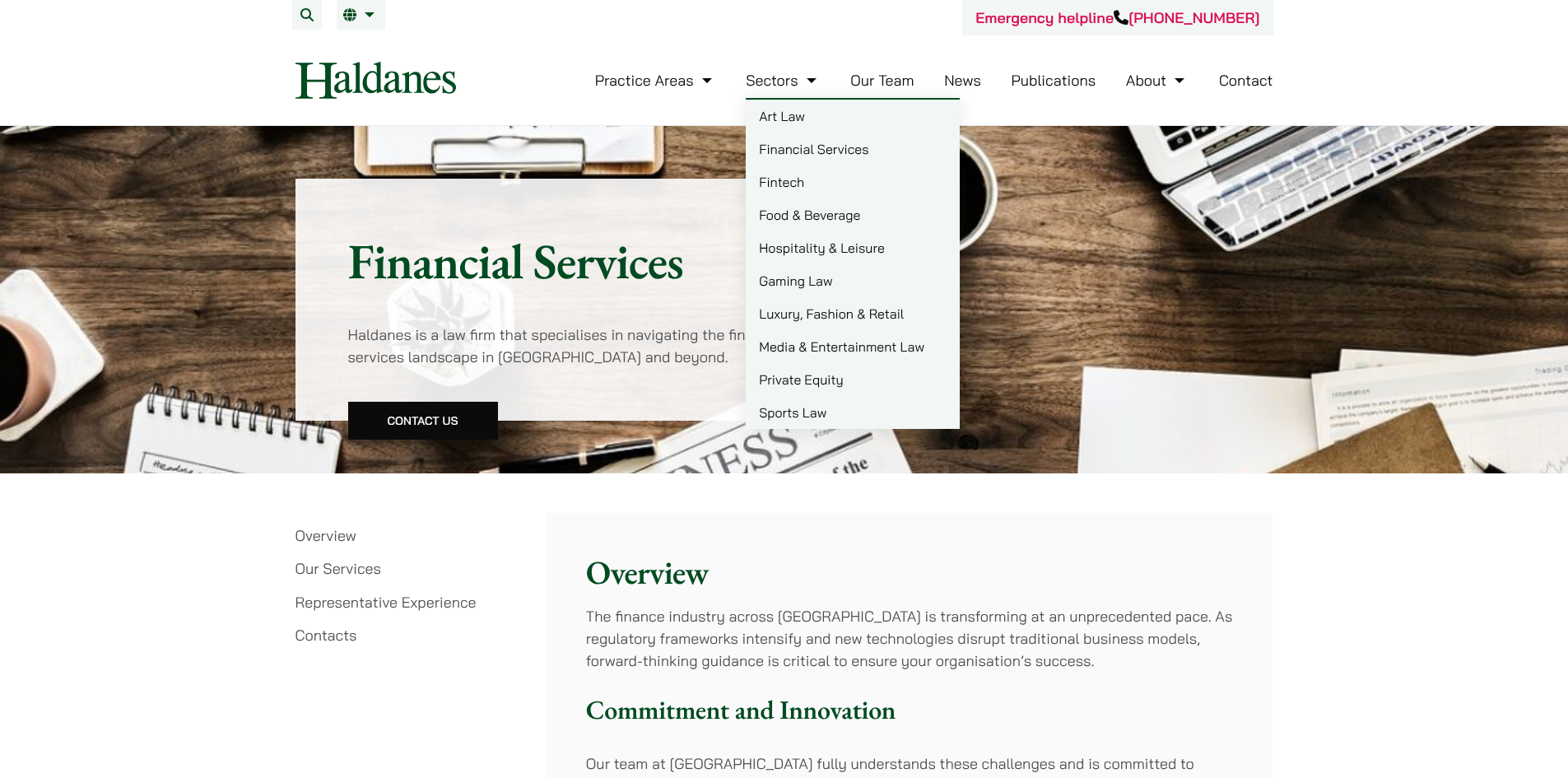
click at [787, 244] on link "Hospitality & Leisure" at bounding box center [853, 247] width 214 height 33
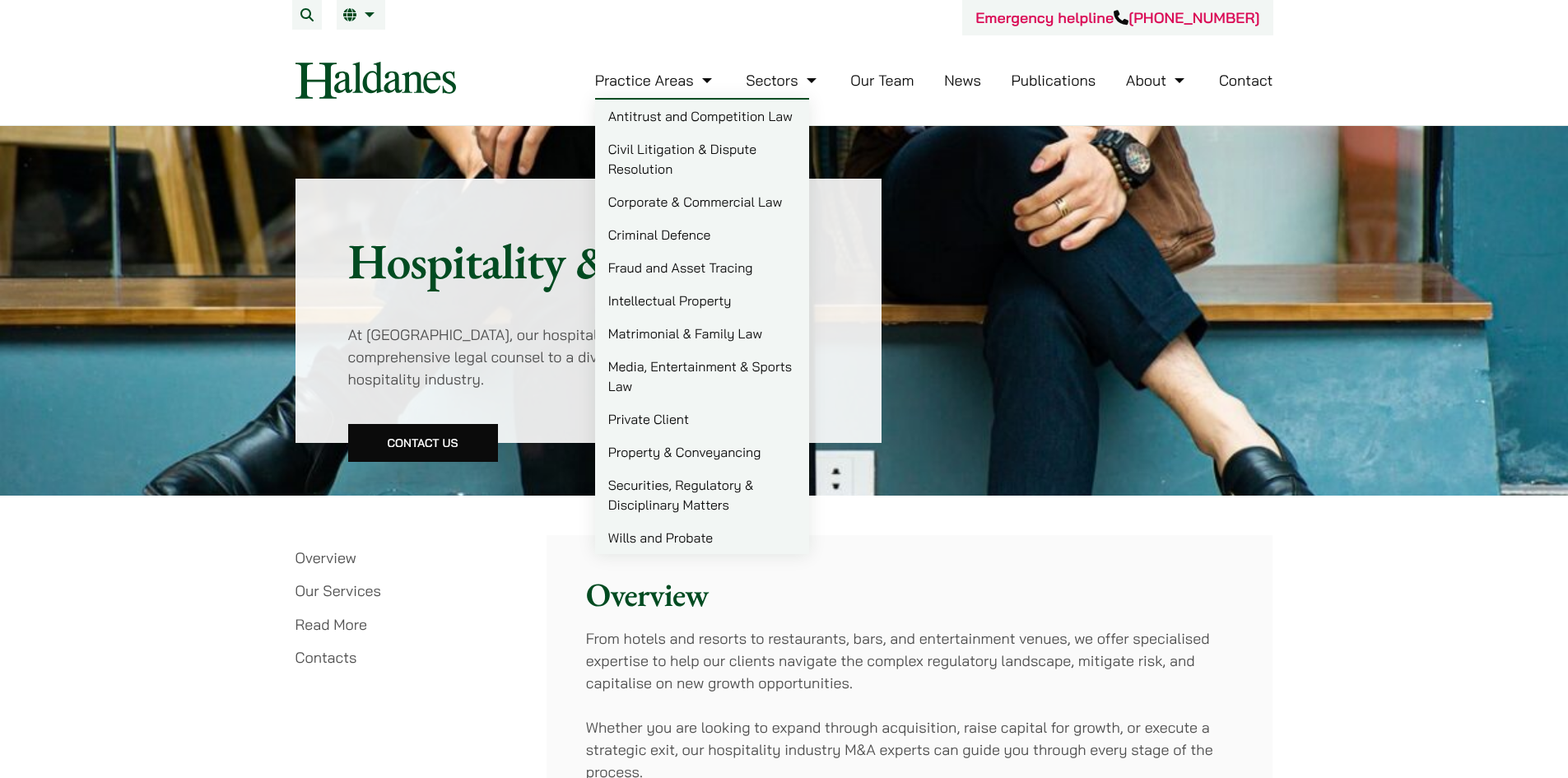
click at [701, 148] on link "Civil Litigation & Dispute Resolution" at bounding box center [702, 158] width 214 height 53
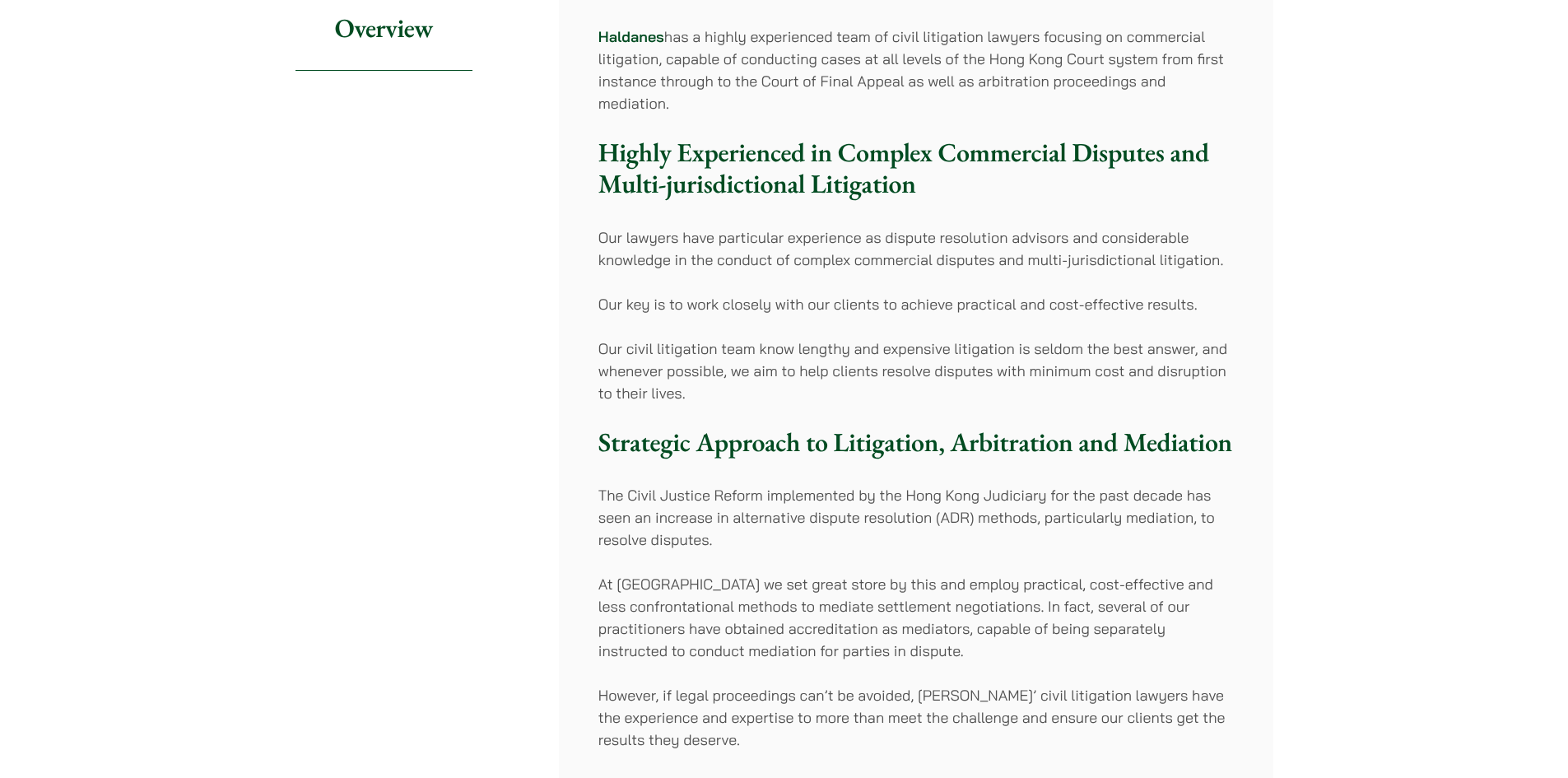
scroll to position [330, 0]
